Goal: Task Accomplishment & Management: Complete application form

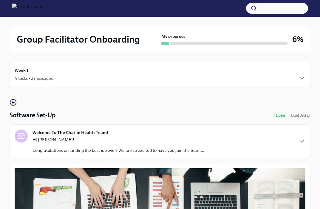
click at [131, 75] on div "4 tasks • 2 messages" at bounding box center [160, 78] width 291 height 7
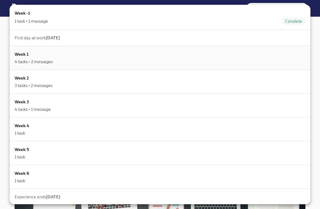
click at [57, 60] on div "4 tasks • 2 messages" at bounding box center [160, 62] width 291 height 6
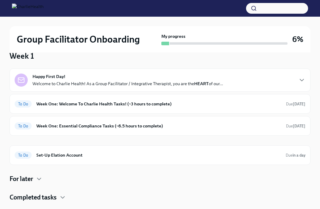
scroll to position [49, 0]
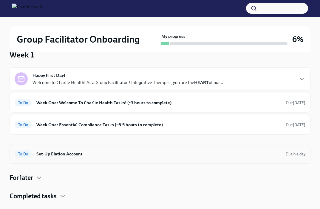
click at [64, 155] on h6 "Set-Up Elation Account" at bounding box center [158, 154] width 244 height 7
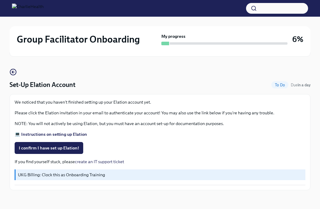
scroll to position [33, 0]
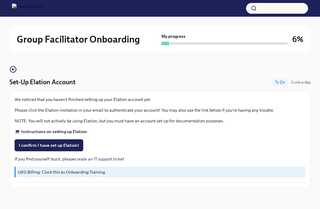
click at [50, 141] on button "I confirm I have set up Elation!" at bounding box center [49, 146] width 69 height 12
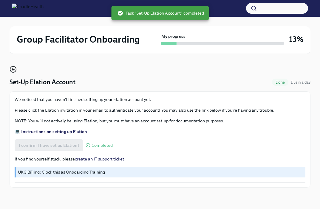
click at [13, 70] on icon "button" at bounding box center [13, 69] width 7 height 7
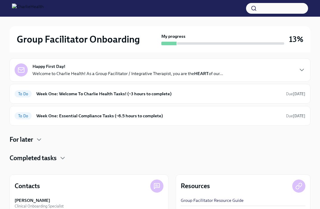
scroll to position [56, 0]
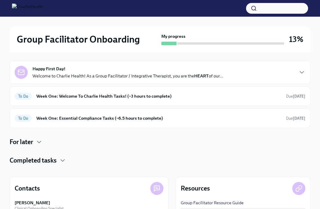
click at [55, 163] on h4 "Completed tasks" at bounding box center [33, 160] width 47 height 9
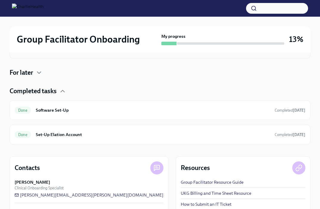
scroll to position [134, 0]
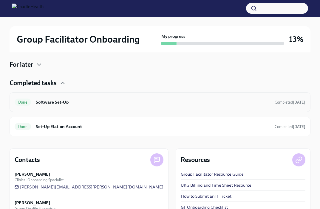
click at [60, 100] on h6 "Software Set-Up" at bounding box center [153, 102] width 234 height 7
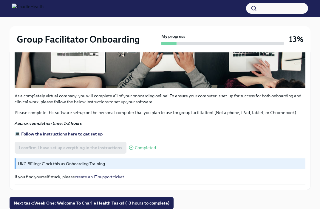
scroll to position [273, 0]
